Goal: Task Accomplishment & Management: Complete application form

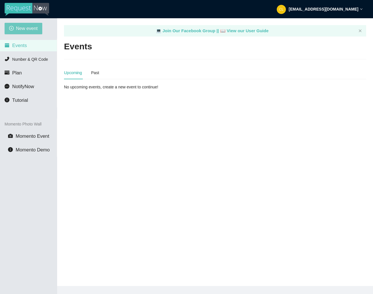
click at [25, 29] on span "New event" at bounding box center [27, 28] width 22 height 7
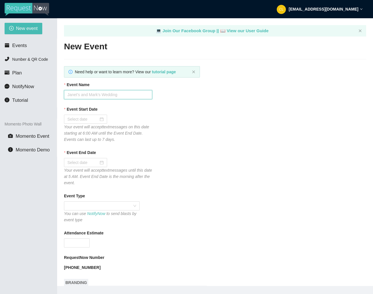
click at [100, 96] on input "Event Name" at bounding box center [108, 94] width 88 height 9
type input "Fusion Thursdays"
click at [96, 117] on div at bounding box center [85, 119] width 36 height 6
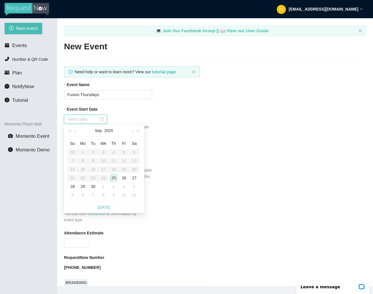
type input "[DATE]"
click at [114, 177] on div "25" at bounding box center [113, 178] width 7 height 7
type input "[DATE]"
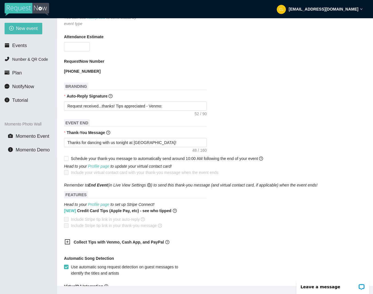
scroll to position [202, 0]
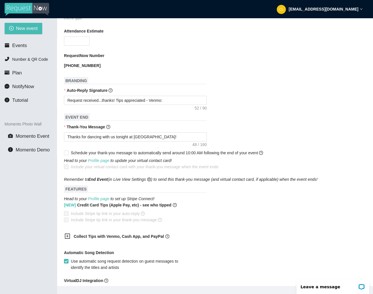
click at [88, 236] on b "Collect Tips with Venmo, Cash App, and PayPal" at bounding box center [119, 236] width 90 height 5
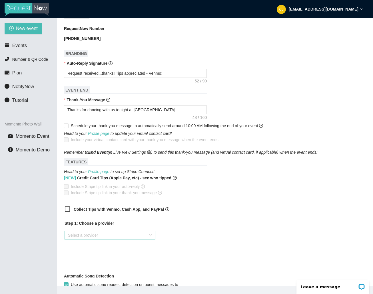
click at [86, 232] on input "search" at bounding box center [108, 235] width 80 height 9
click at [86, 254] on div "Venmo" at bounding box center [110, 256] width 84 height 6
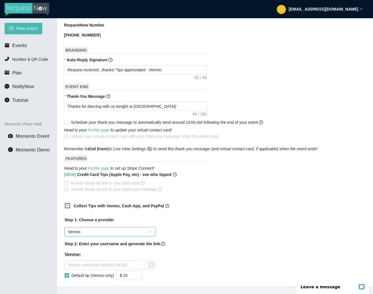
scroll to position [233, 0]
click at [84, 263] on input "text" at bounding box center [104, 264] width 80 height 9
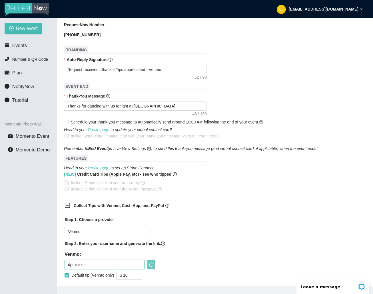
type input "dj-thickk"
click at [148, 266] on span "reload" at bounding box center [150, 264] width 7 height 5
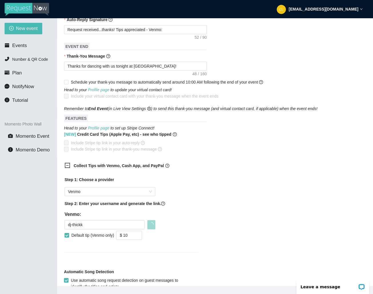
scroll to position [316, 0]
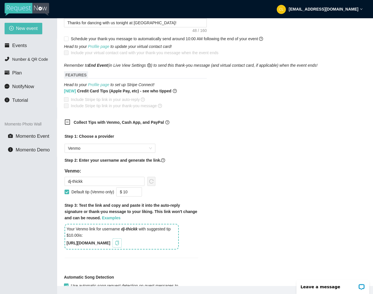
click at [119, 243] on icon "copy" at bounding box center [117, 243] width 5 height 5
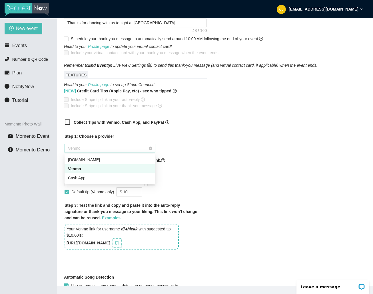
click at [97, 147] on span "Venmo" at bounding box center [110, 148] width 84 height 9
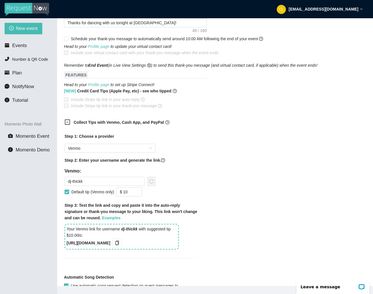
click at [123, 120] on b "Collect Tips with Venmo, Cash App, and PayPal" at bounding box center [119, 122] width 90 height 5
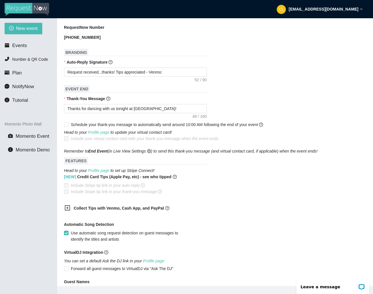
scroll to position [229, 0]
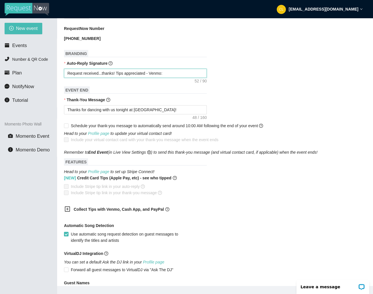
click at [172, 76] on textarea "Request received...thanks! Tips appreciated - Venmo:" at bounding box center [135, 73] width 143 height 9
type textarea "Request received...thanks! Tips appreciated - Venmo:"
paste textarea "[URL][DOMAIN_NAME]"
type textarea "Request received...thanks! Tips appreciated - Venmo: [URL][DOMAIN_NAME]"
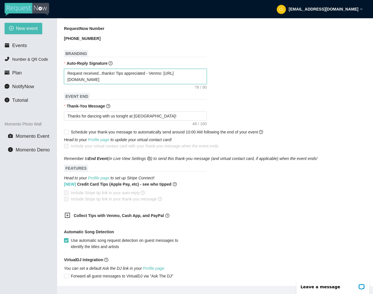
scroll to position [309, 0]
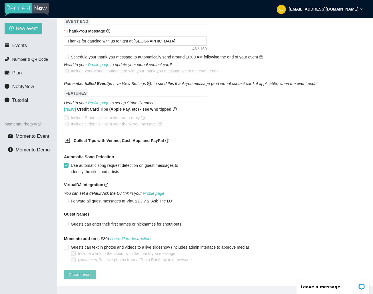
type textarea "Request received...thanks! Tips appreciated - Venmo: [URL][DOMAIN_NAME]"
click at [91, 272] on span "Create event" at bounding box center [79, 275] width 23 height 6
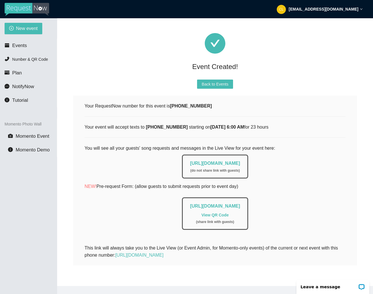
scroll to position [26, 0]
click at [193, 161] on link "[URL][DOMAIN_NAME]" at bounding box center [215, 163] width 50 height 5
